Goal: Navigation & Orientation: Find specific page/section

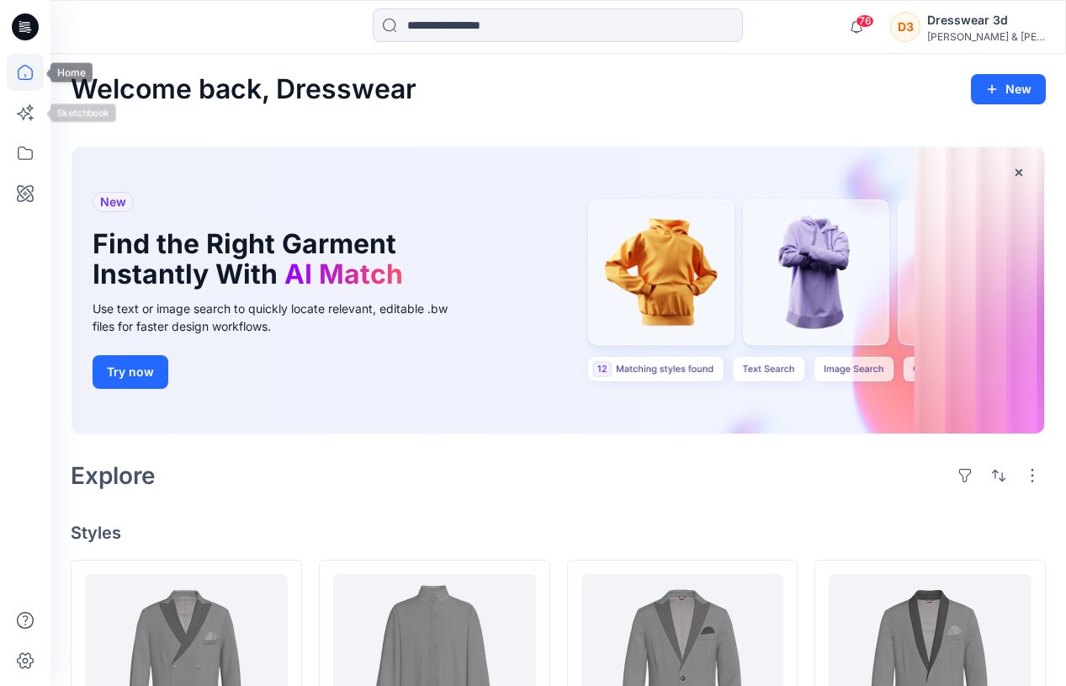
click at [29, 71] on icon at bounding box center [25, 72] width 37 height 37
click at [25, 152] on icon at bounding box center [25, 153] width 37 height 37
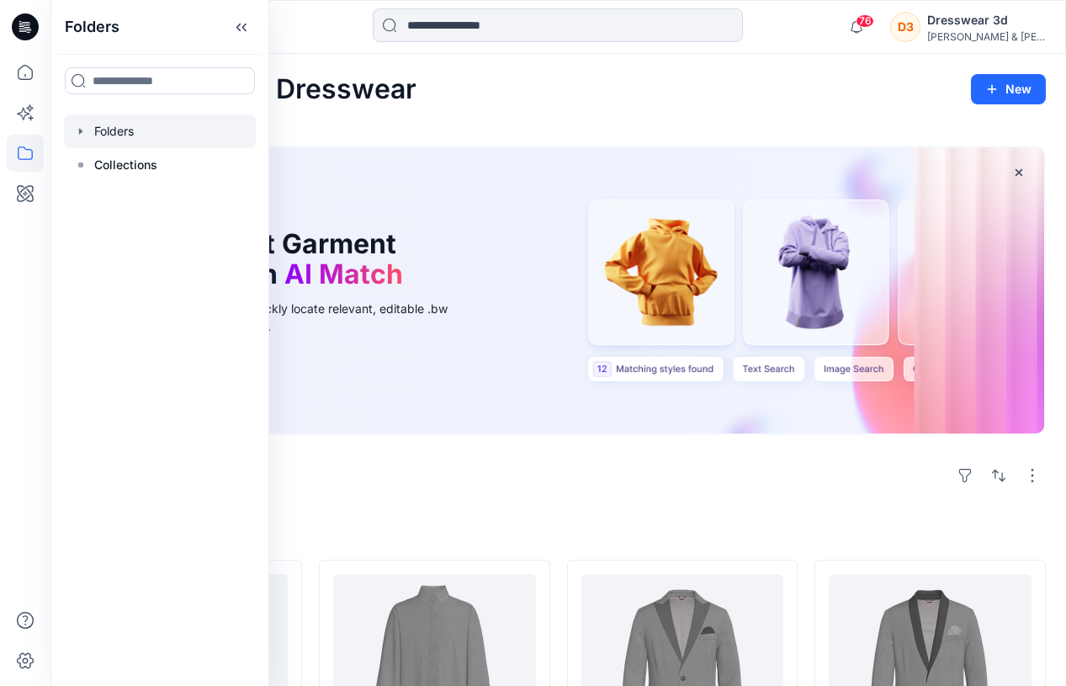
click at [125, 130] on div at bounding box center [160, 131] width 192 height 34
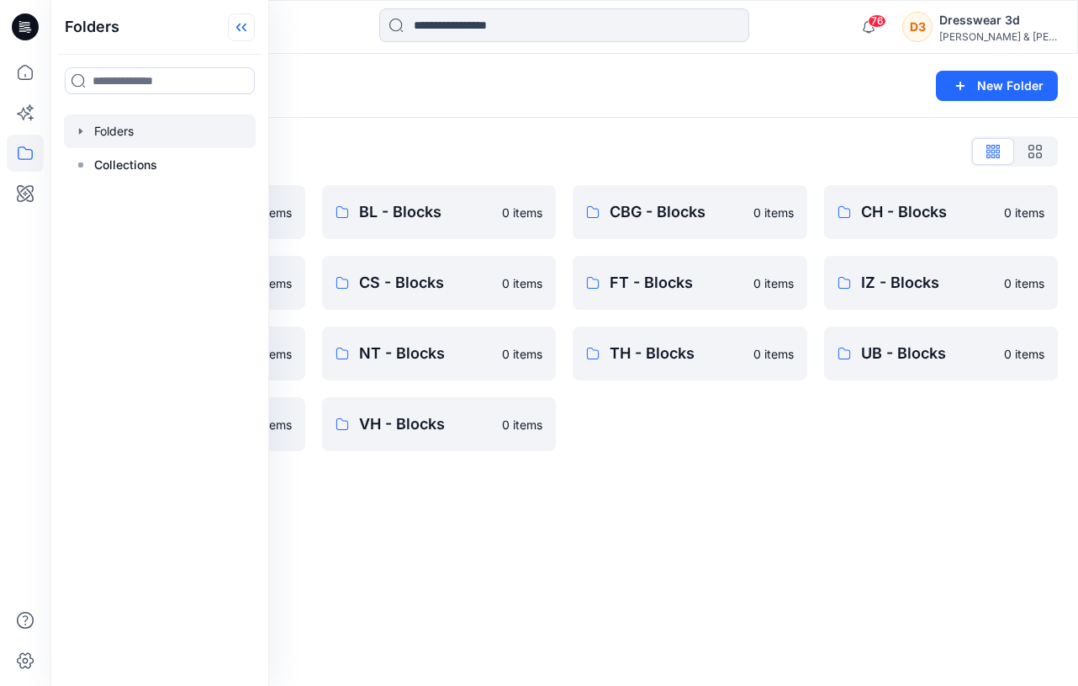
click at [240, 24] on icon at bounding box center [238, 28] width 4 height 8
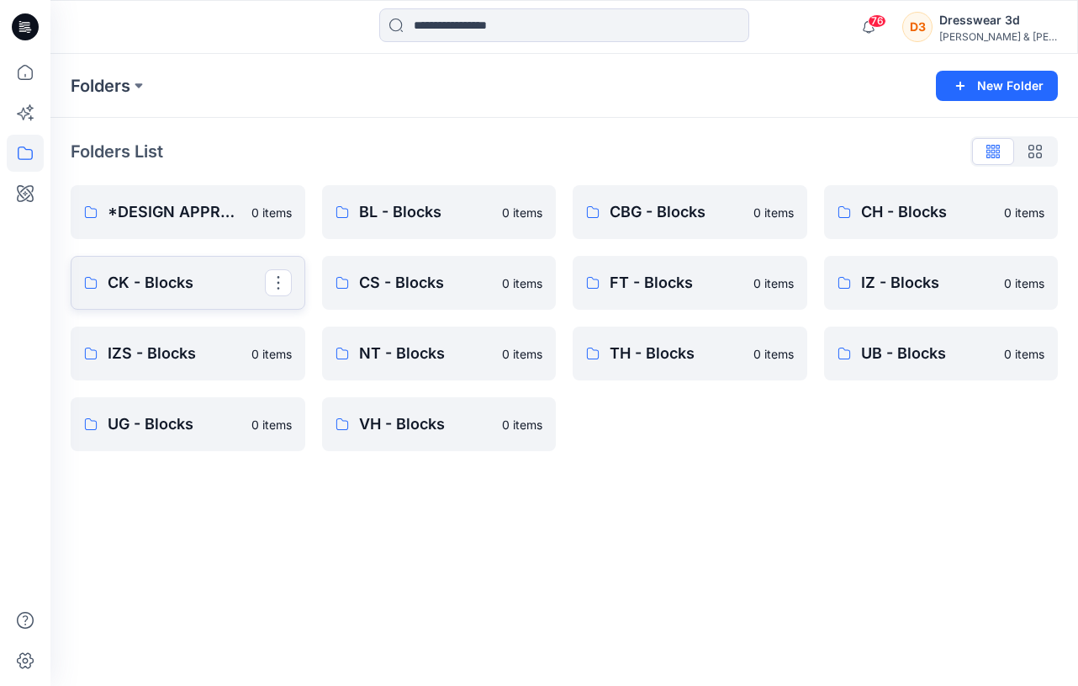
click at [199, 283] on p "CK - Blocks" at bounding box center [186, 283] width 157 height 24
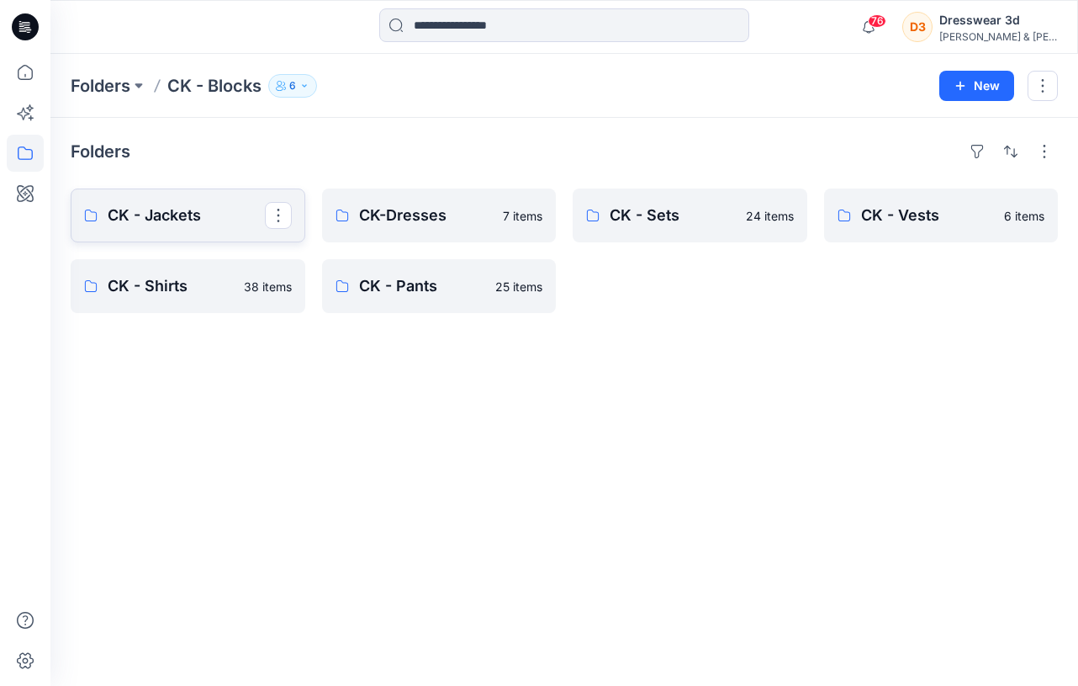
click at [218, 222] on p "CK - Jackets" at bounding box center [186, 216] width 157 height 24
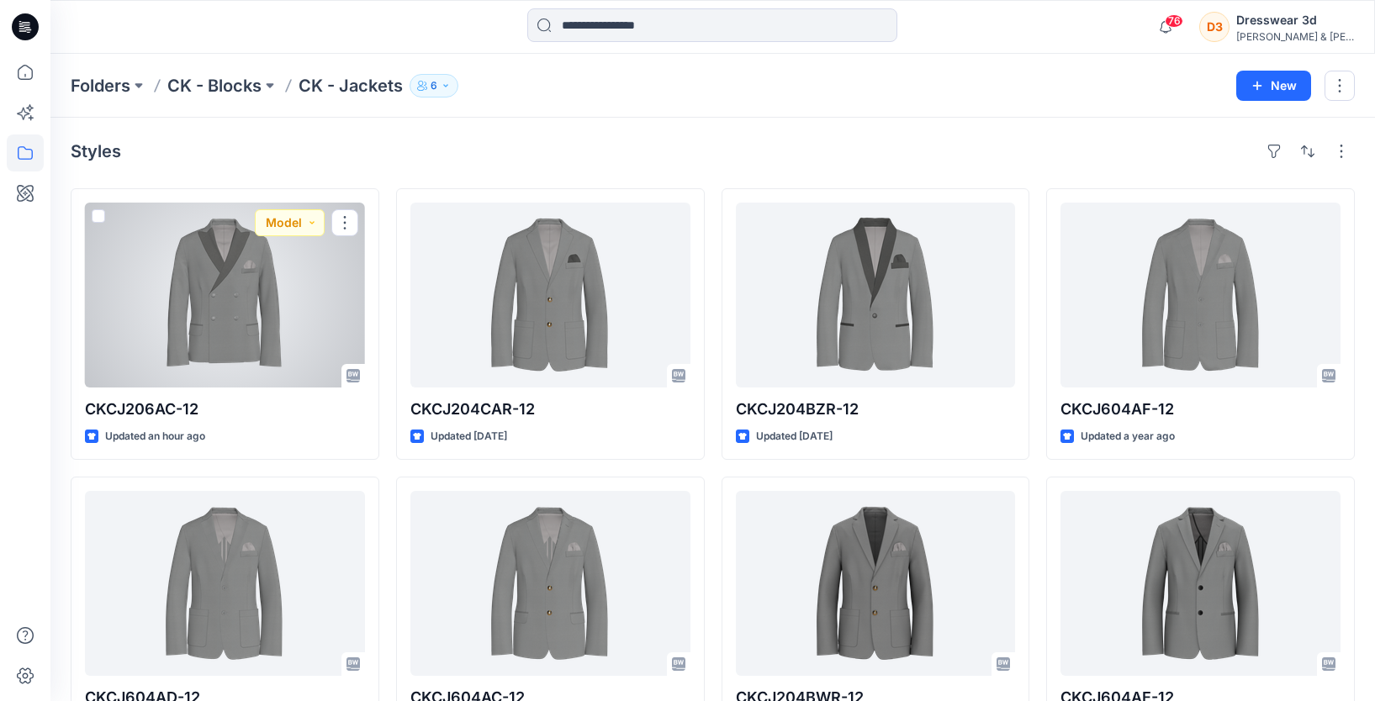
click at [258, 326] on div at bounding box center [225, 295] width 280 height 185
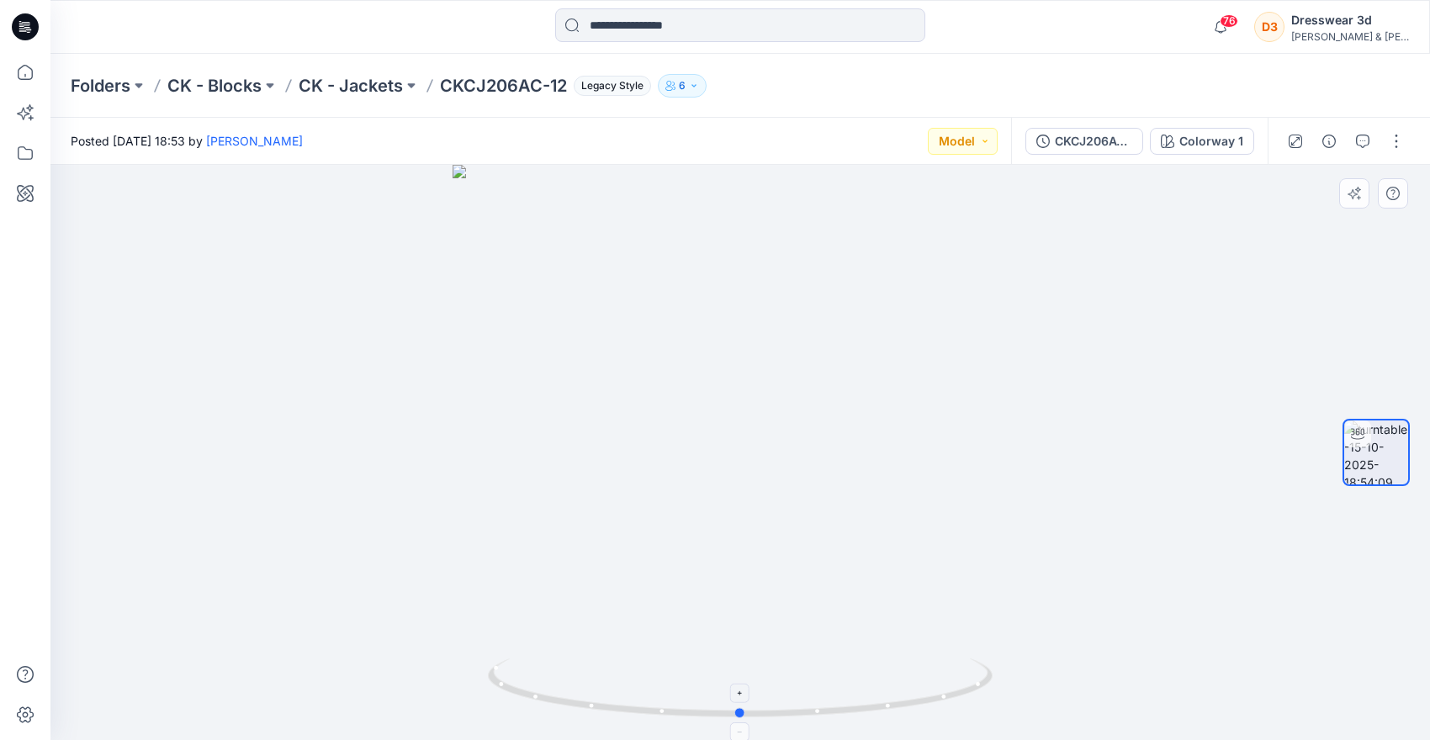
drag, startPoint x: 821, startPoint y: 709, endPoint x: 831, endPoint y: 711, distance: 10.2
click at [821, 685] on icon at bounding box center [742, 690] width 509 height 63
drag, startPoint x: 745, startPoint y: 716, endPoint x: 883, endPoint y: 716, distance: 137.9
click at [884, 685] on icon at bounding box center [742, 690] width 509 height 63
drag, startPoint x: 888, startPoint y: 706, endPoint x: 1047, endPoint y: 652, distance: 167.8
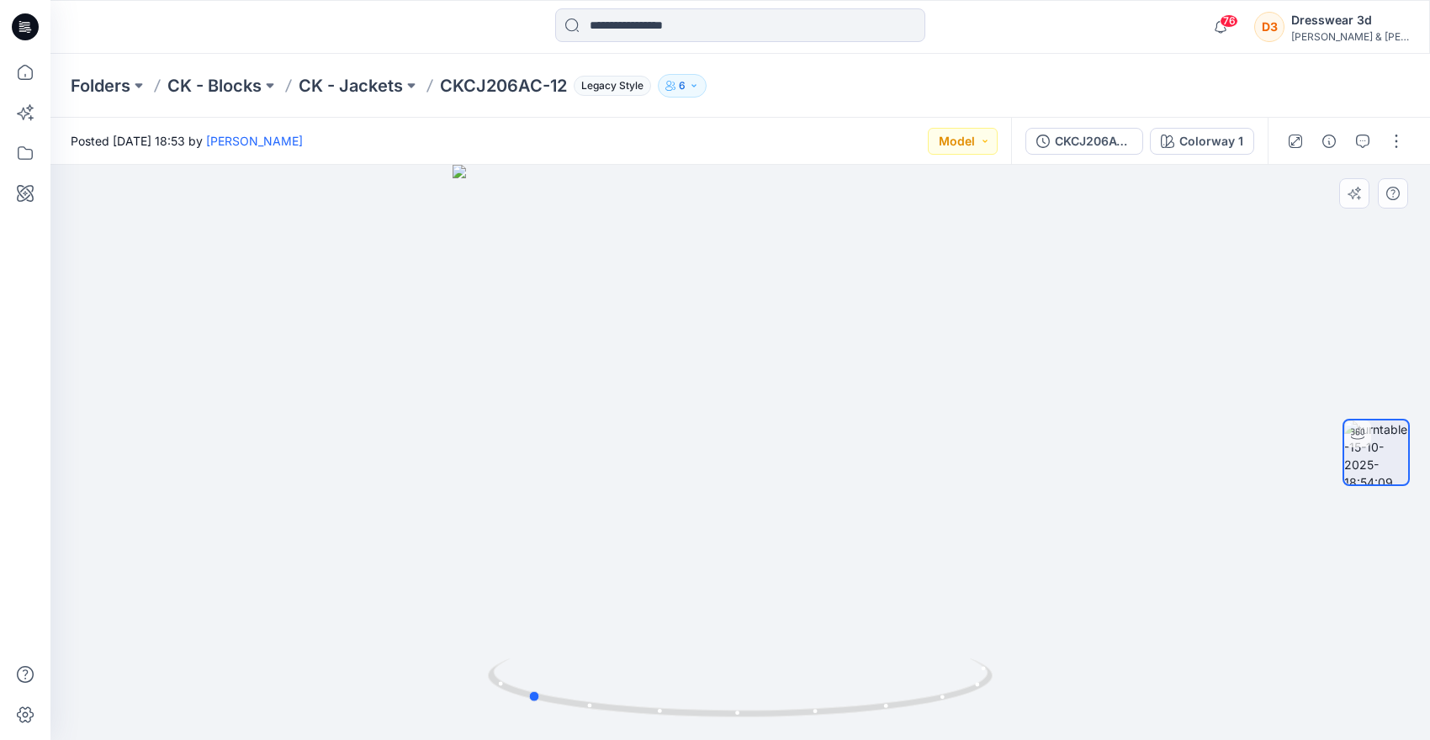
click at [1029, 653] on div at bounding box center [739, 452] width 1379 height 575
click at [535, 685] on circle at bounding box center [534, 696] width 10 height 10
click at [583, 685] on icon at bounding box center [742, 690] width 509 height 63
drag, startPoint x: 680, startPoint y: 712, endPoint x: 877, endPoint y: 704, distance: 197.8
click at [877, 685] on icon at bounding box center [742, 690] width 509 height 63
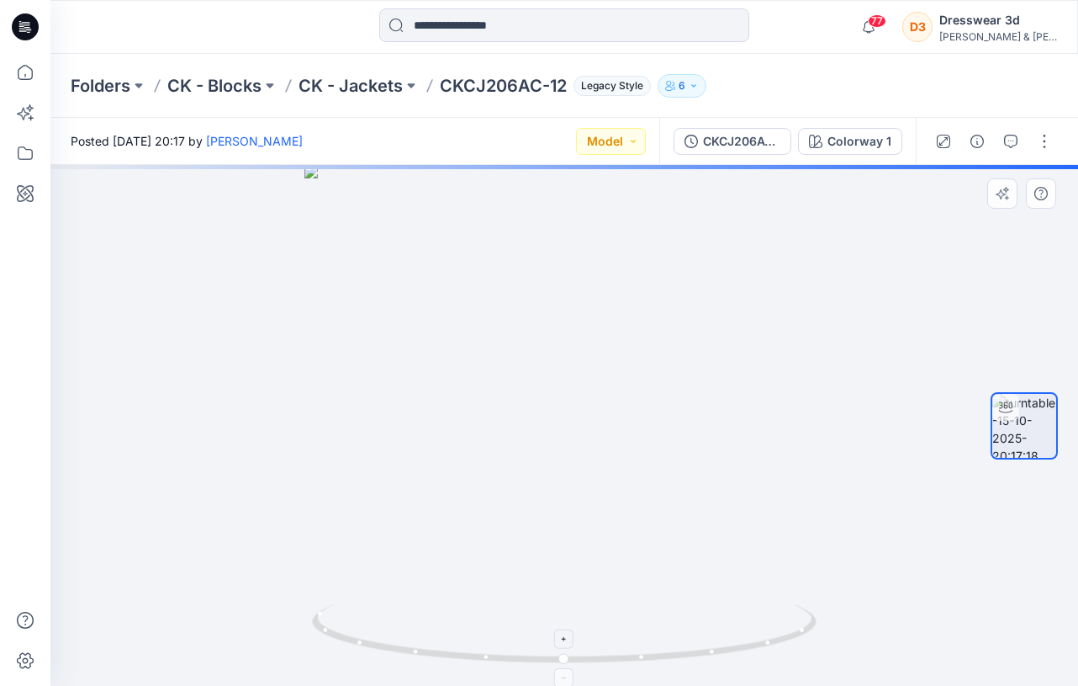
click at [647, 657] on icon at bounding box center [566, 635] width 509 height 63
drag, startPoint x: 564, startPoint y: 660, endPoint x: 346, endPoint y: 617, distance: 222.2
click at [345, 617] on icon at bounding box center [566, 635] width 509 height 63
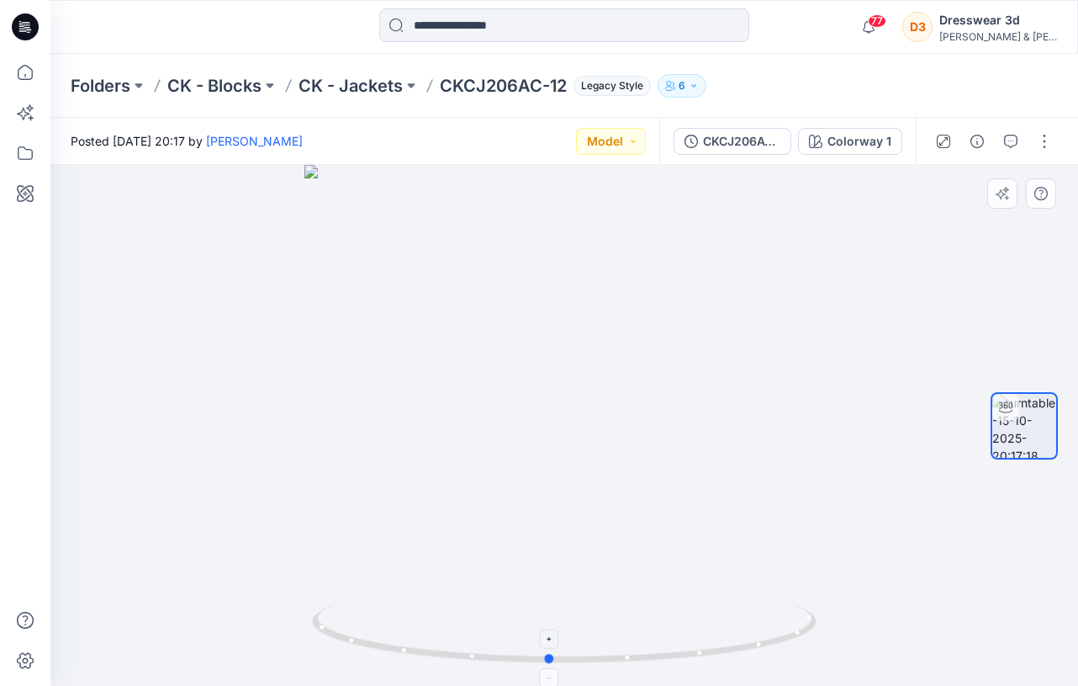
drag, startPoint x: 356, startPoint y: 640, endPoint x: 561, endPoint y: 657, distance: 205.9
click at [559, 657] on icon at bounding box center [566, 635] width 509 height 63
